Goal: Task Accomplishment & Management: Manage account settings

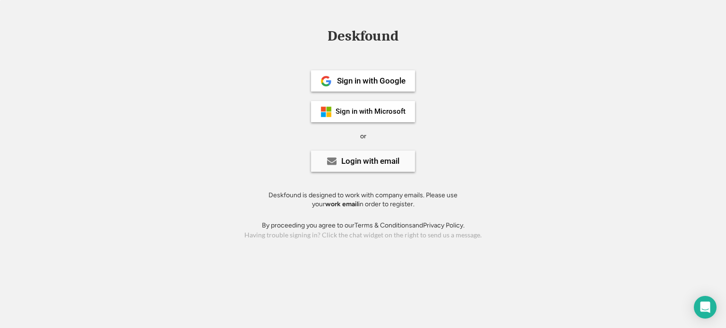
click at [353, 155] on div "Login with email" at bounding box center [363, 161] width 104 height 21
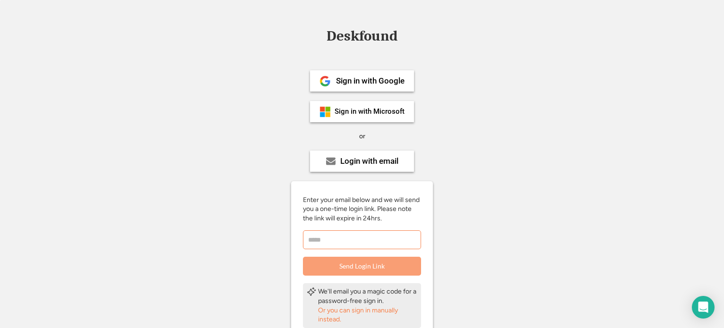
click at [328, 240] on input "email" at bounding box center [362, 240] width 118 height 19
type input "**********"
click at [358, 266] on button "Send Login Link" at bounding box center [362, 266] width 118 height 19
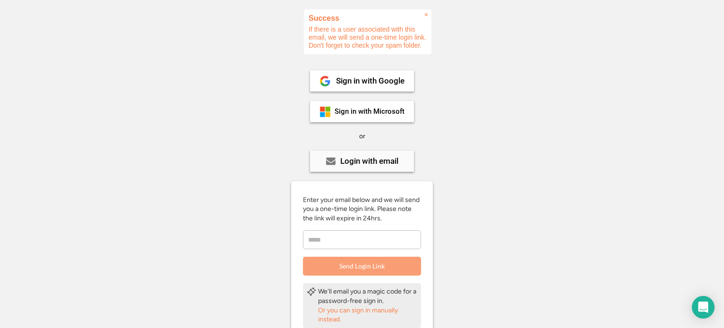
click at [365, 168] on div "Login with email" at bounding box center [362, 161] width 104 height 21
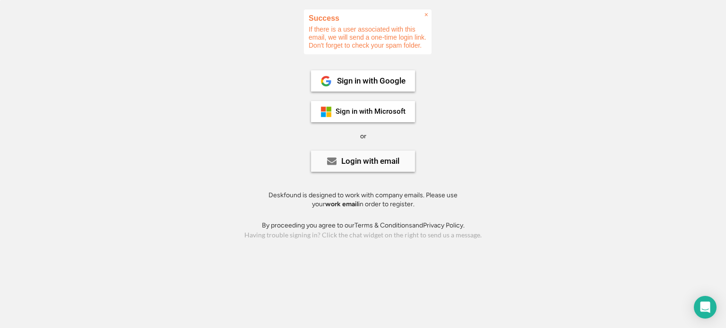
click at [365, 168] on div "Login with email" at bounding box center [363, 161] width 104 height 21
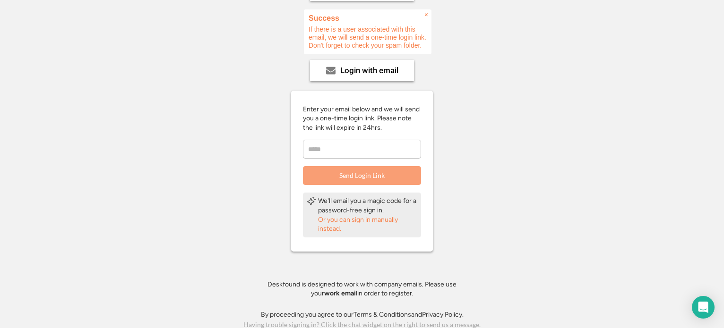
scroll to position [91, 0]
click at [330, 220] on div "Or you can sign in manually instead." at bounding box center [367, 224] width 99 height 18
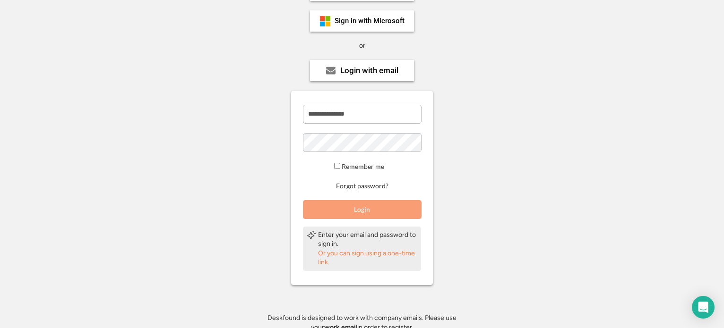
click at [348, 207] on button "Login" at bounding box center [362, 209] width 119 height 19
